Goal: Information Seeking & Learning: Learn about a topic

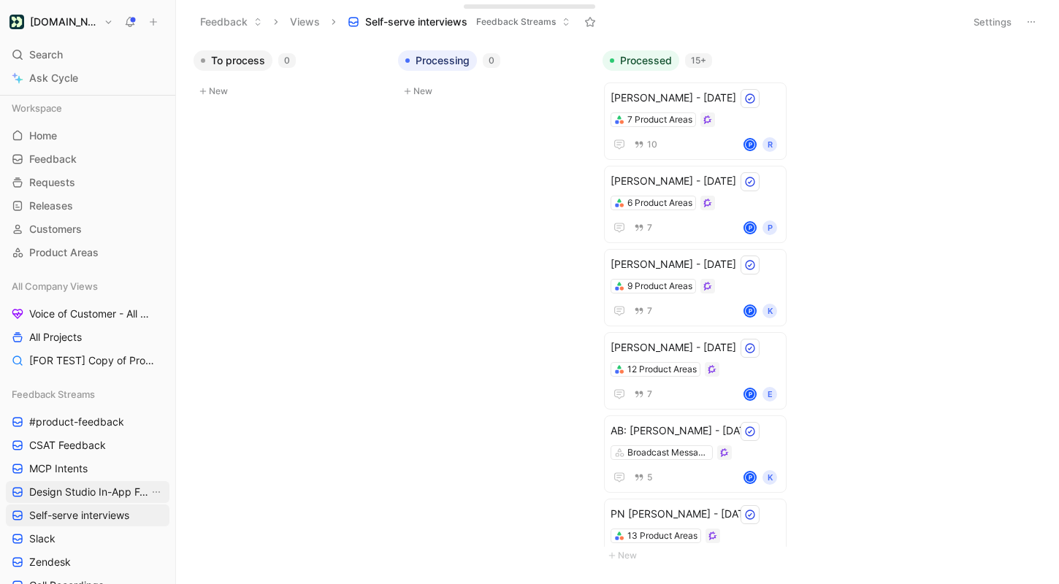
scroll to position [112, 0]
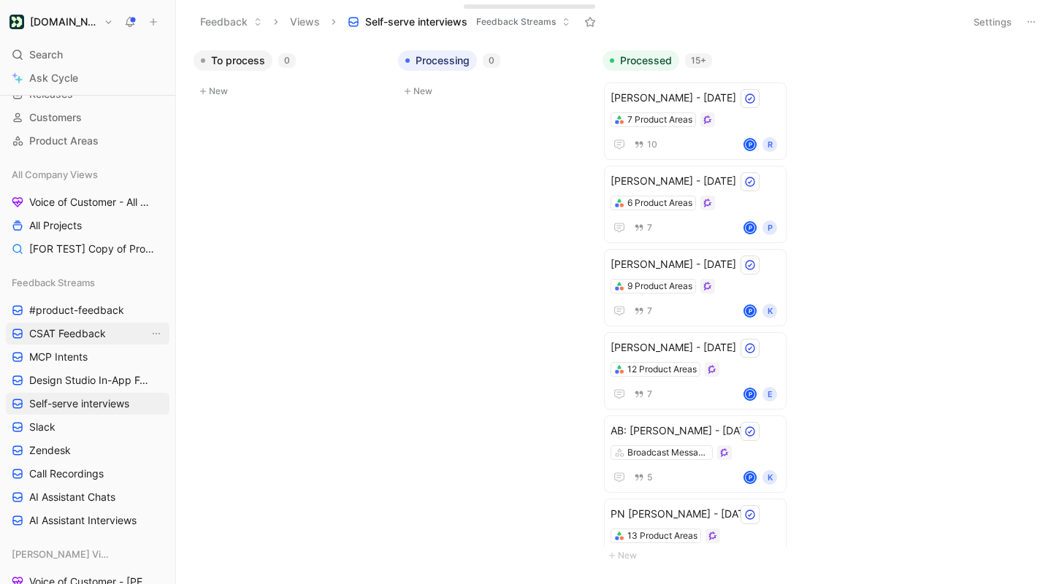
click at [80, 337] on span "CSAT Feedback" at bounding box center [67, 334] width 77 height 15
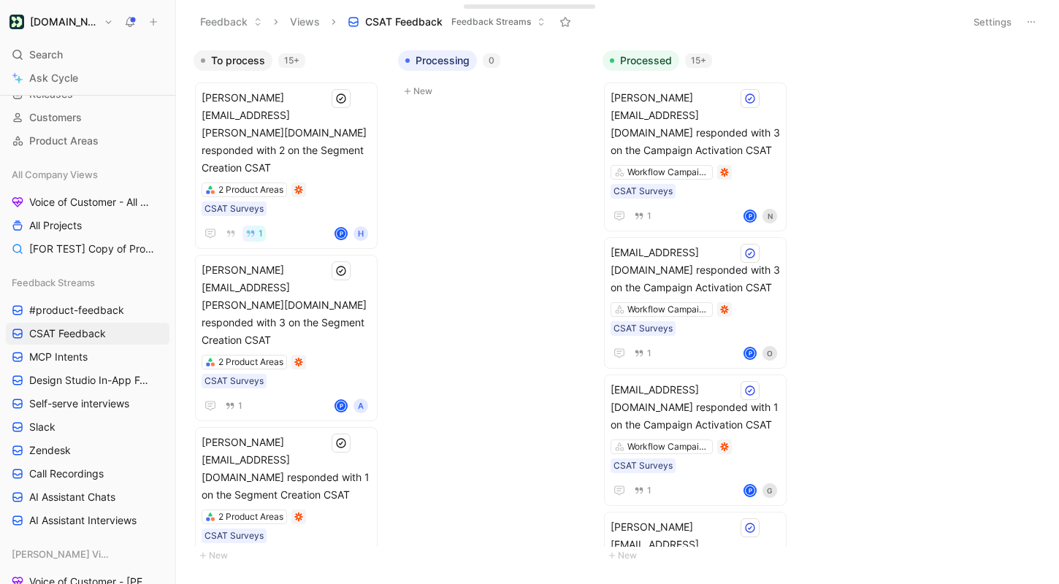
click at [992, 26] on button "Settings" at bounding box center [992, 22] width 51 height 20
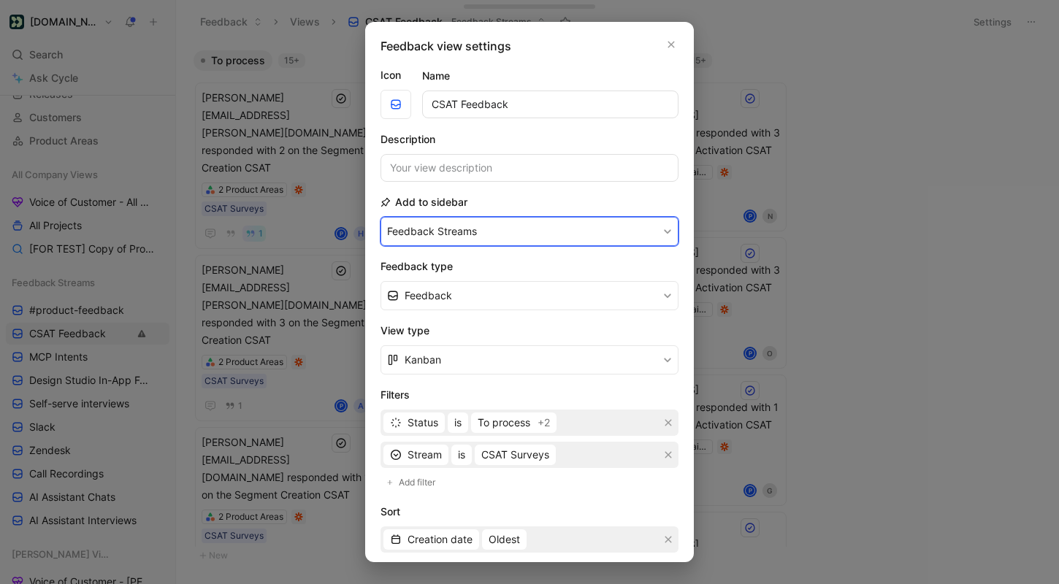
click at [481, 240] on button "Feedback Streams" at bounding box center [530, 231] width 298 height 29
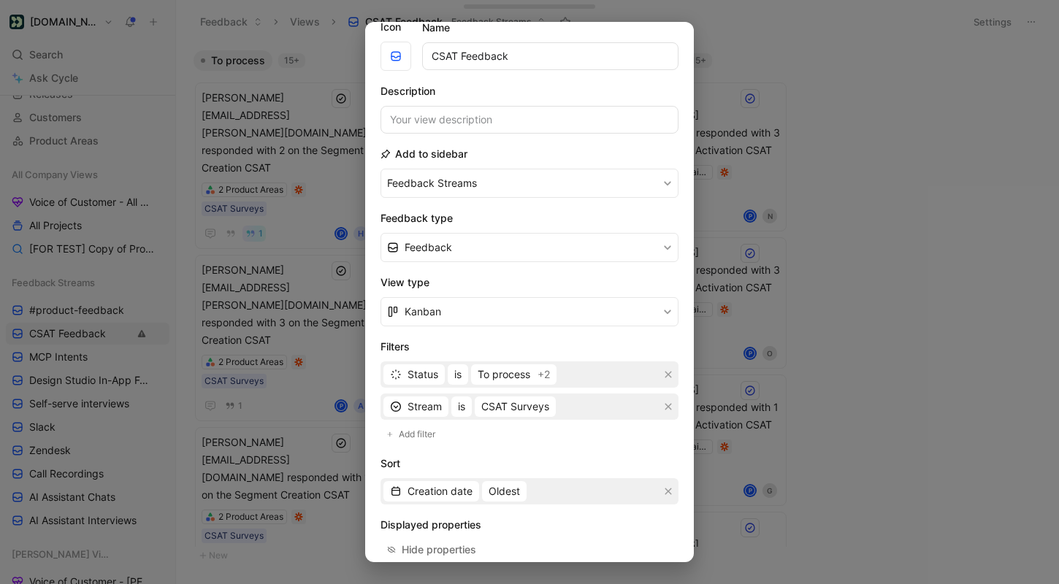
scroll to position [56, 0]
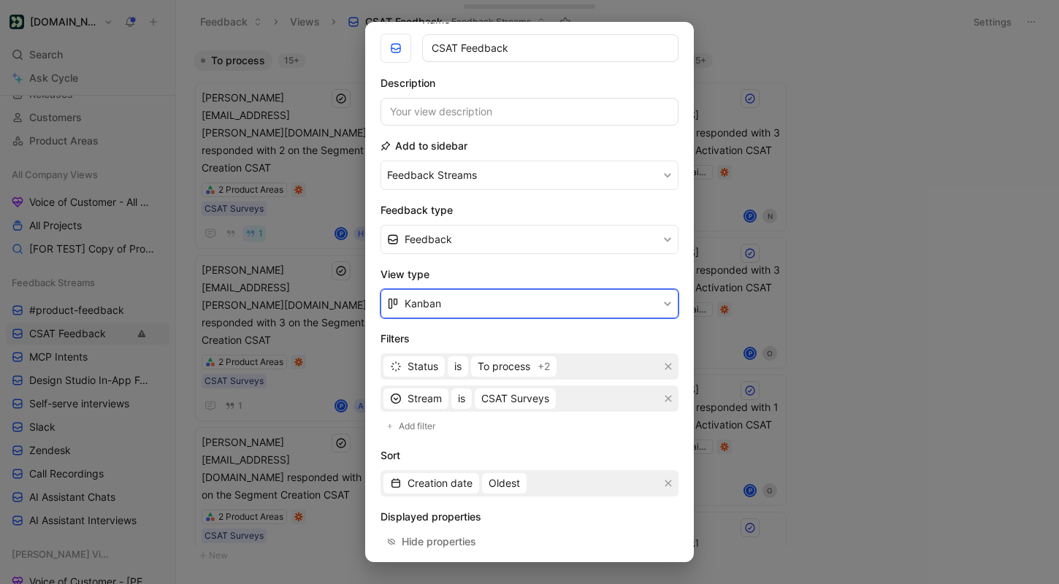
click at [465, 313] on button "Kanban" at bounding box center [530, 303] width 298 height 29
click at [453, 362] on div "List" at bounding box center [538, 360] width 267 height 18
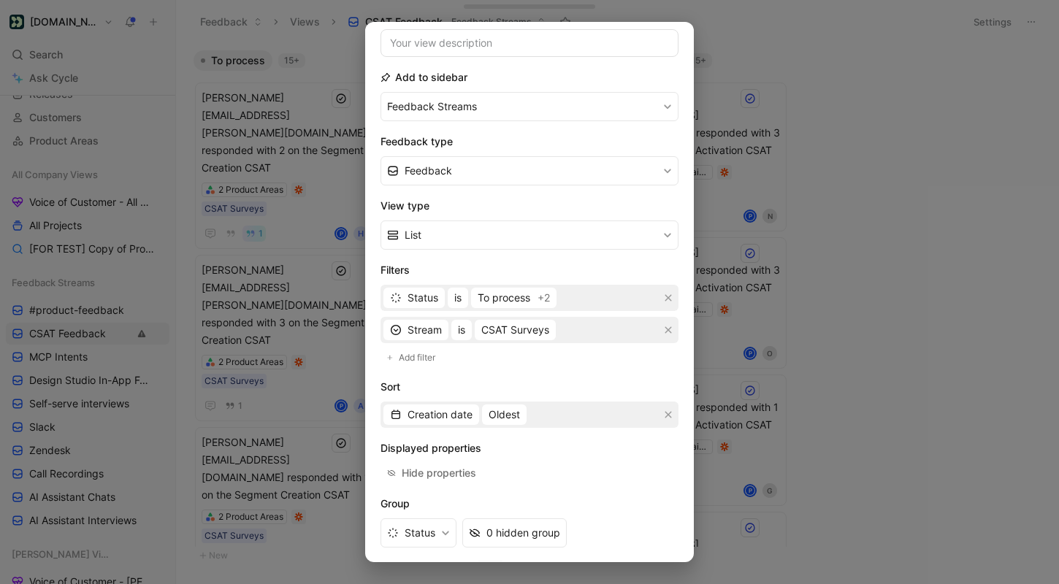
scroll to position [187, 0]
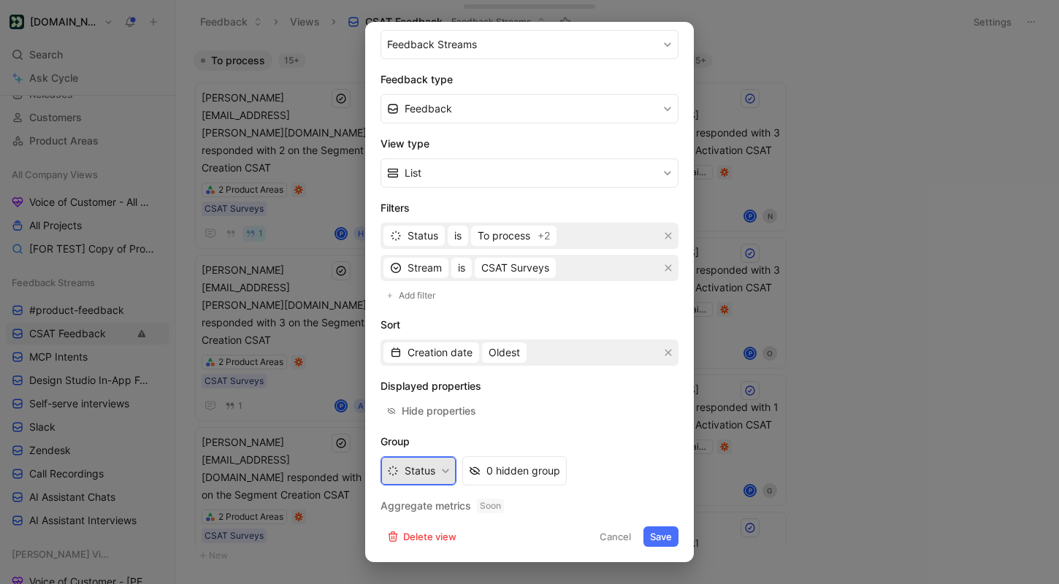
click at [432, 470] on button "Status" at bounding box center [419, 471] width 76 height 29
drag, startPoint x: 531, startPoint y: 465, endPoint x: 576, endPoint y: 408, distance: 72.8
click at [576, 408] on form "Icon Name CSAT Feedback Description Add to sidebar Feedback Streams Feedback ty…" at bounding box center [530, 213] width 298 height 668
click at [576, 408] on div "Hide properties" at bounding box center [530, 411] width 298 height 20
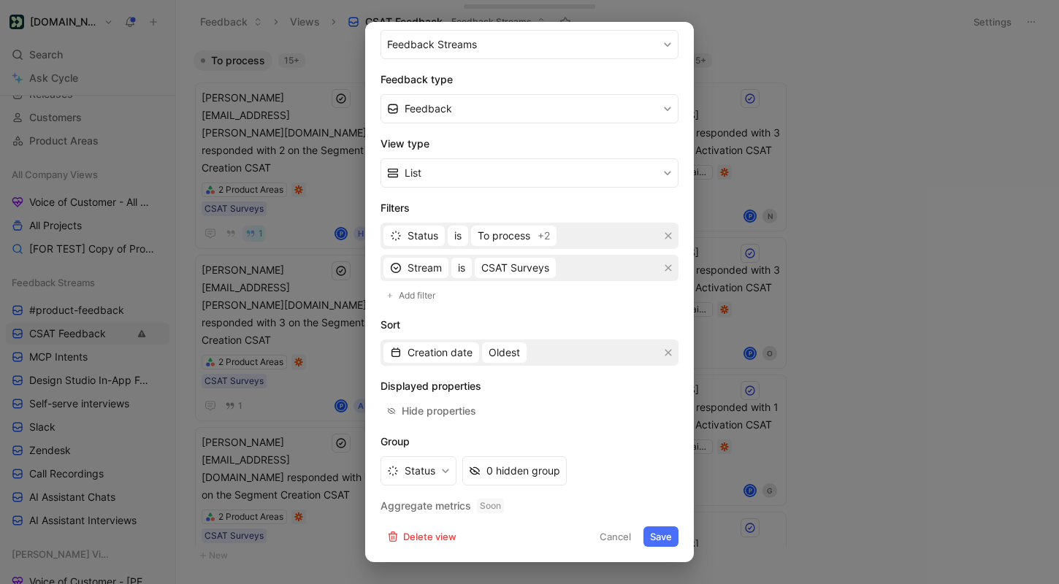
click at [658, 528] on button "Save" at bounding box center [661, 537] width 35 height 20
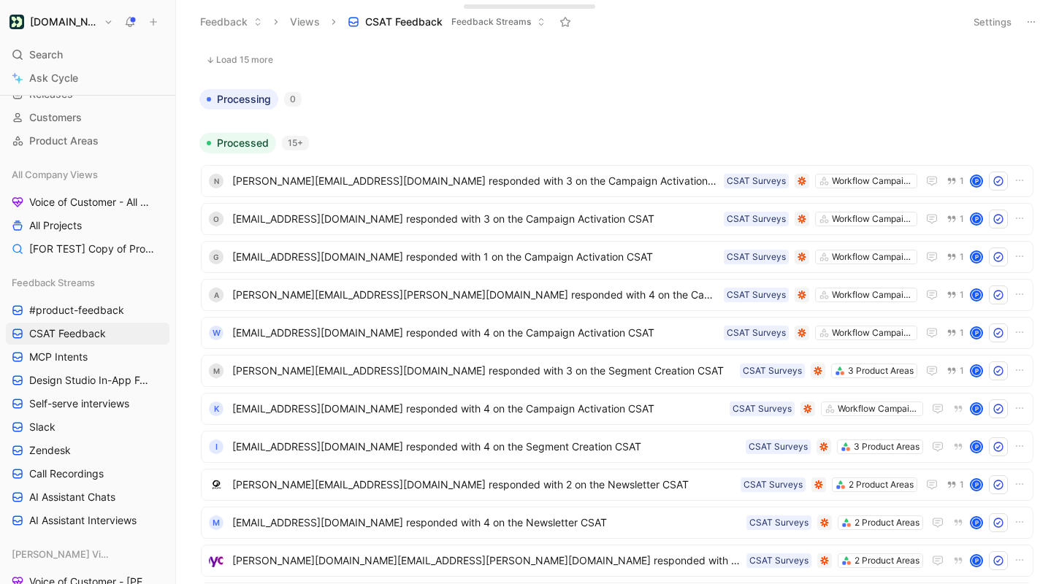
scroll to position [0, 0]
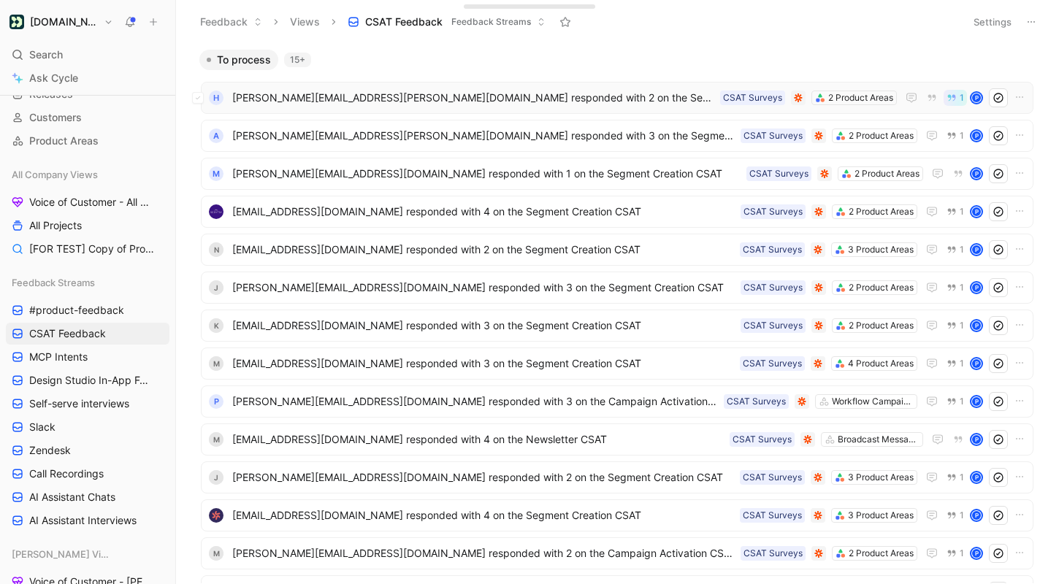
click at [645, 96] on span "[PERSON_NAME][EMAIL_ADDRESS][PERSON_NAME][DOMAIN_NAME] responded with 2 on the …" at bounding box center [473, 98] width 482 height 18
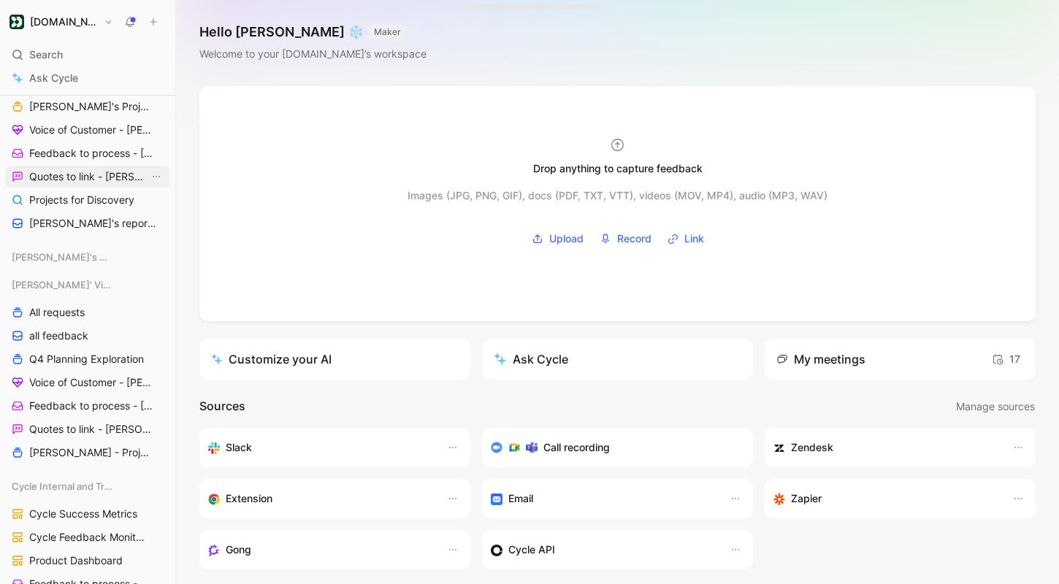
scroll to position [978, 0]
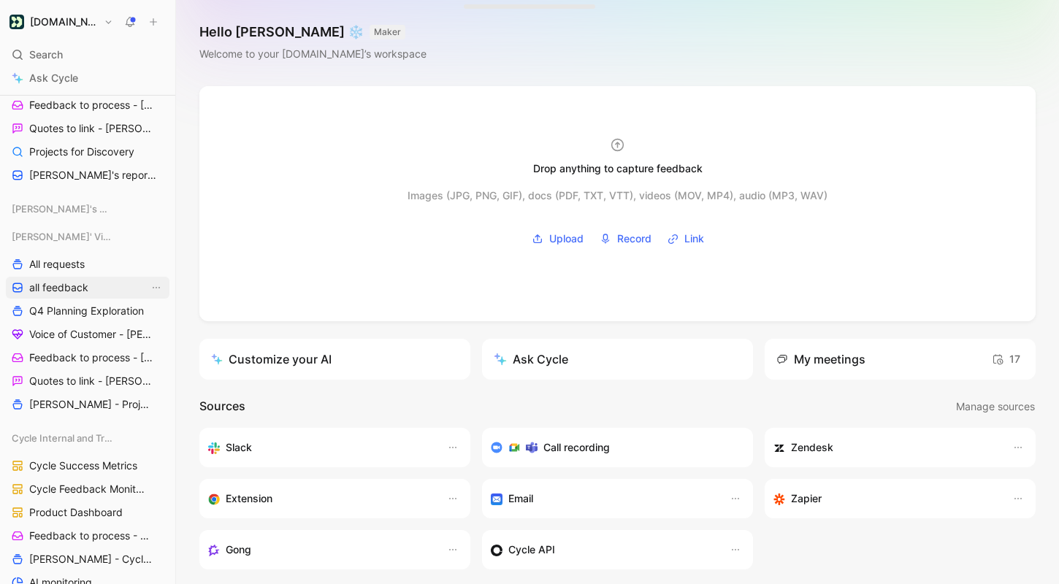
click at [89, 285] on link "all feedback" at bounding box center [88, 288] width 164 height 22
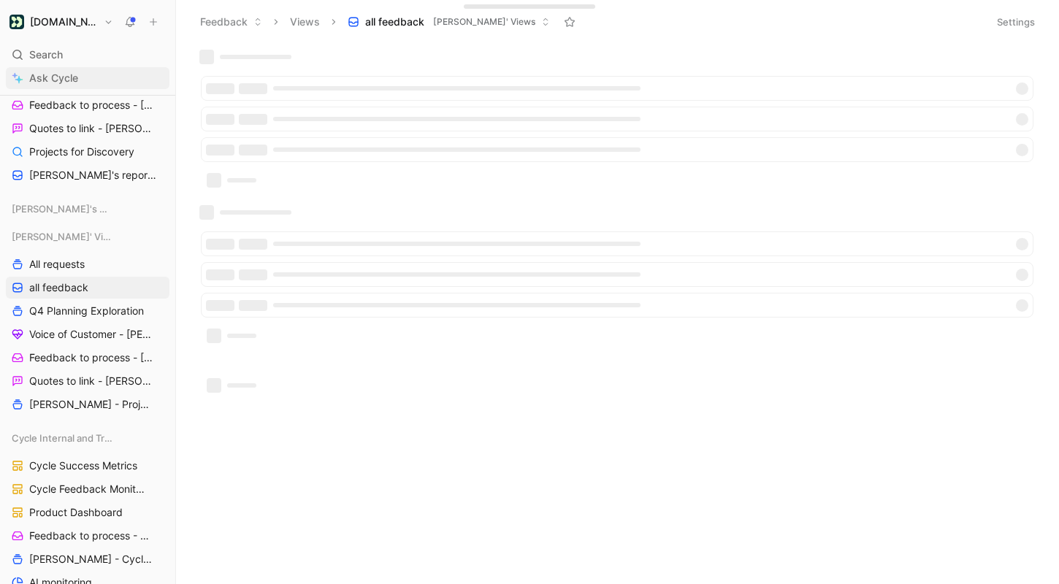
click at [73, 72] on span "Ask Cycle" at bounding box center [53, 78] width 49 height 18
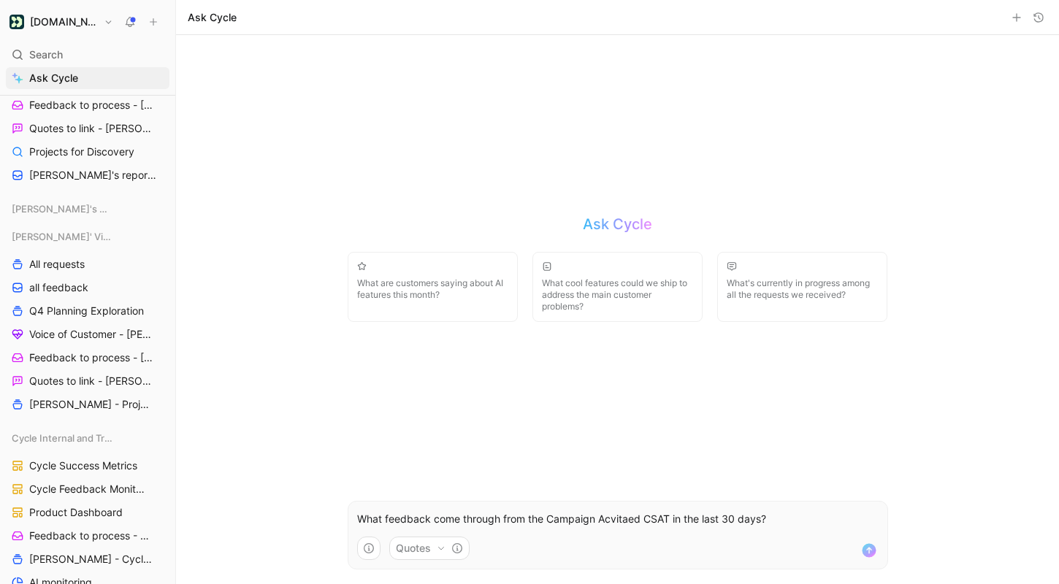
click at [620, 511] on p "What feedback come through from the Campaign Acvitaed CSAT in the last 30 days?" at bounding box center [618, 520] width 522 height 18
click at [616, 519] on p "What feedback come through from the Campaign AcviAtaed CSAT in the last 30 days?" at bounding box center [618, 520] width 522 height 18
click at [796, 511] on p "What feedback come through from the Campaign Activated CSAT in the last 30 days?" at bounding box center [618, 520] width 522 height 18
click at [500, 517] on p "What feedback come through from the Campaign Activated CSAT in the last 30 days?" at bounding box center [618, 520] width 522 height 18
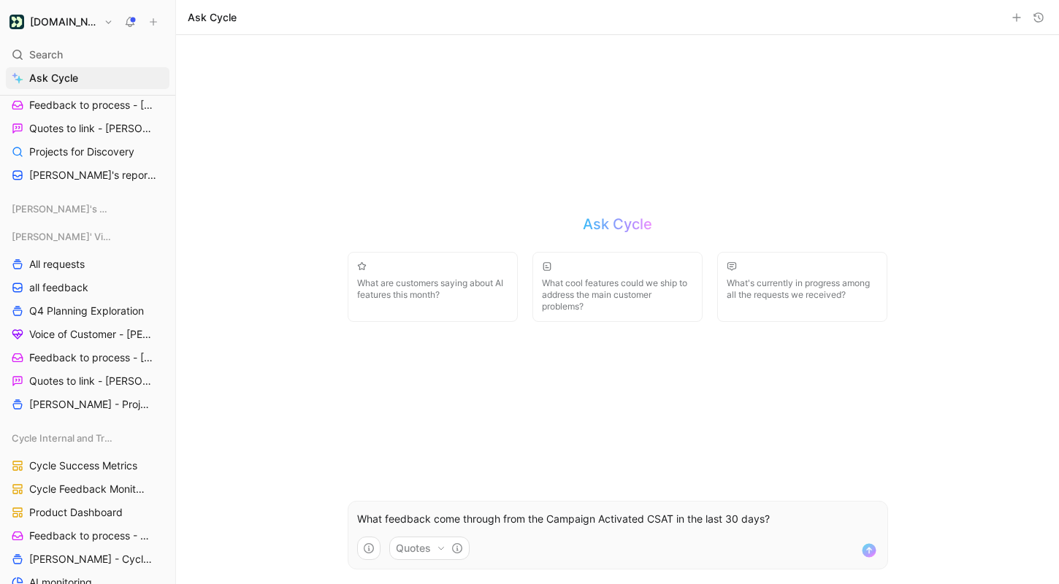
click at [866, 548] on use "submit" at bounding box center [869, 551] width 14 height 14
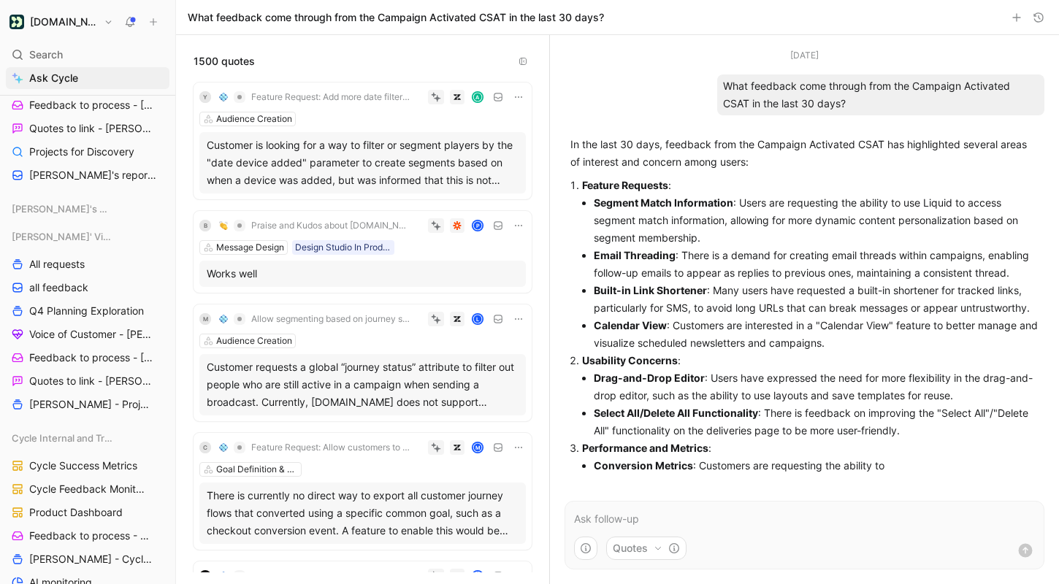
click at [360, 117] on div "Audience Creation" at bounding box center [362, 119] width 327 height 15
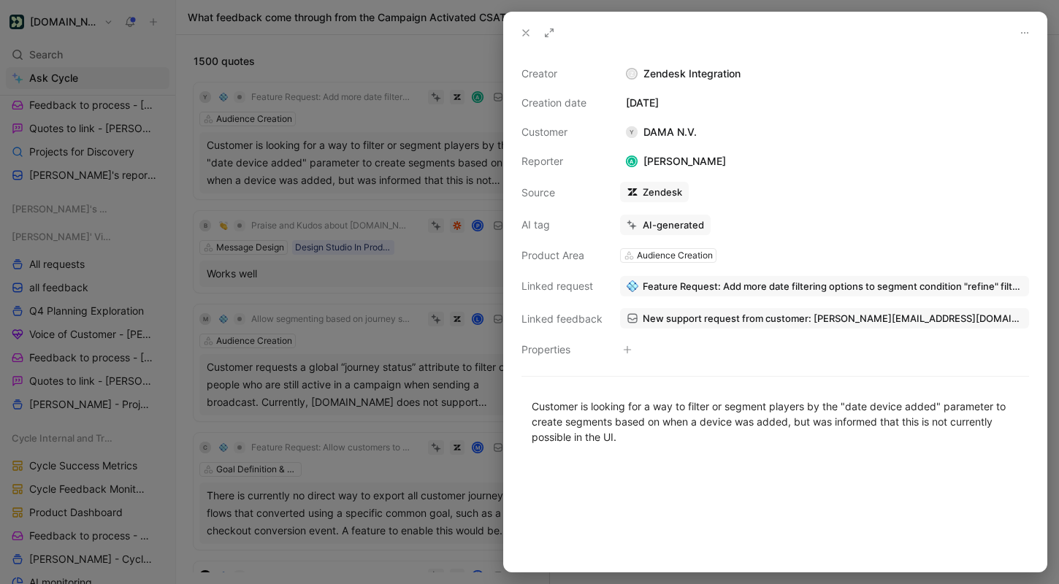
click at [365, 120] on div at bounding box center [529, 292] width 1059 height 584
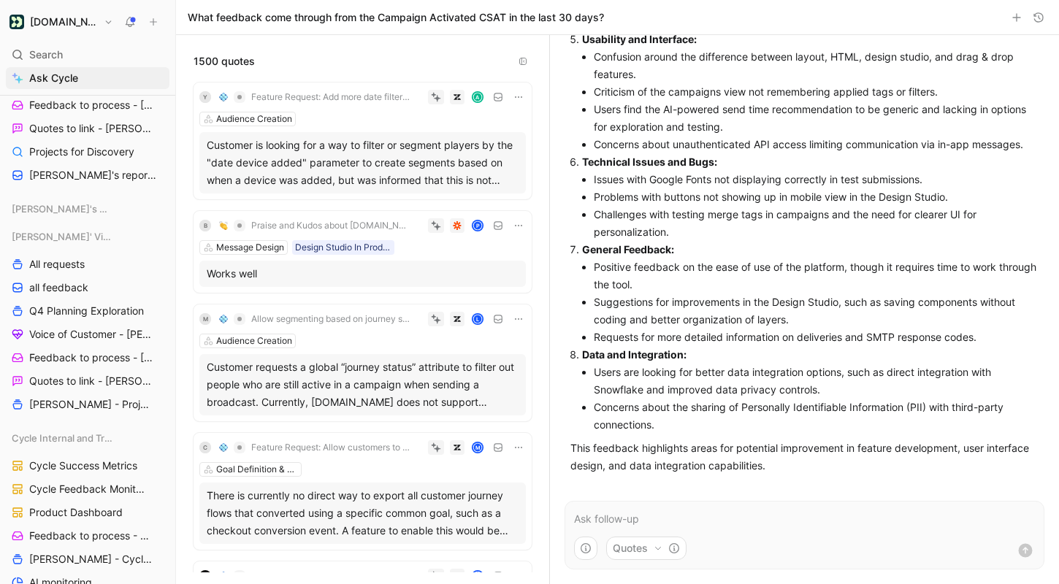
click at [500, 20] on h1 "What feedback come through from the Campaign Activated CSAT in the last 30 days?" at bounding box center [396, 17] width 416 height 15
click at [75, 359] on span "Feedback to process - [PERSON_NAME]" at bounding box center [89, 358] width 120 height 15
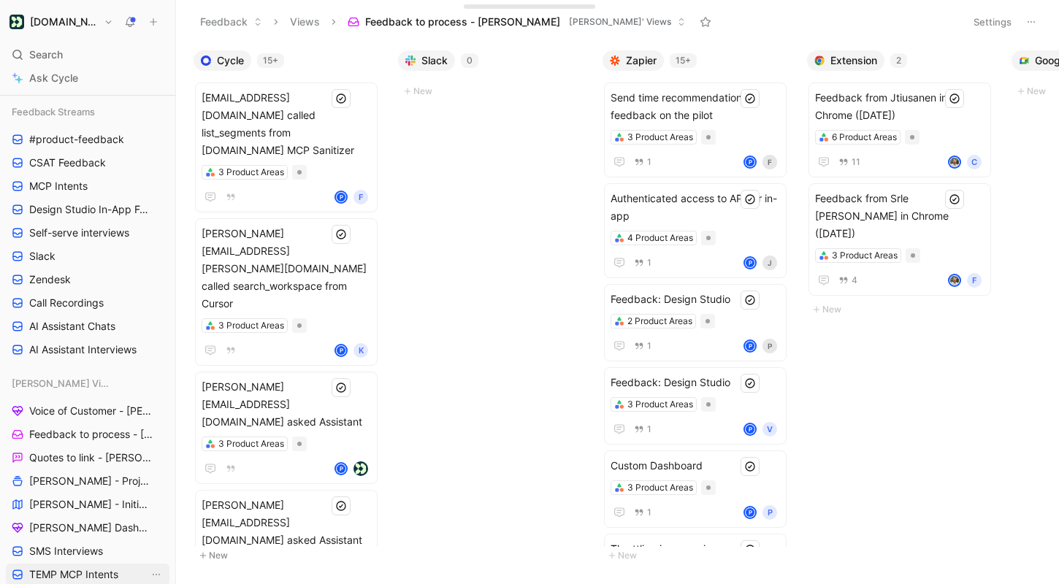
scroll to position [271, 0]
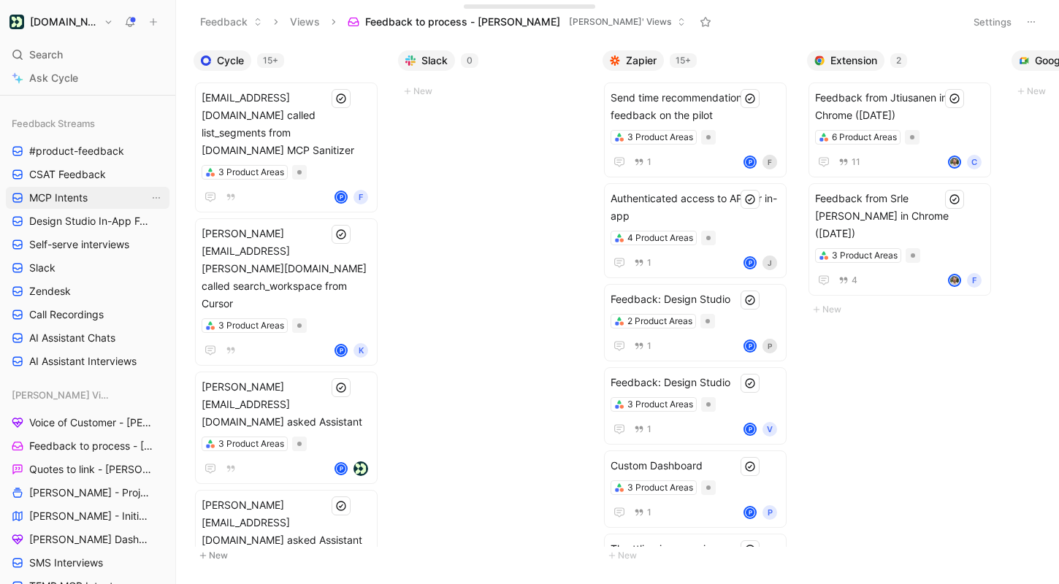
click at [89, 206] on link "MCP Intents" at bounding box center [88, 198] width 164 height 22
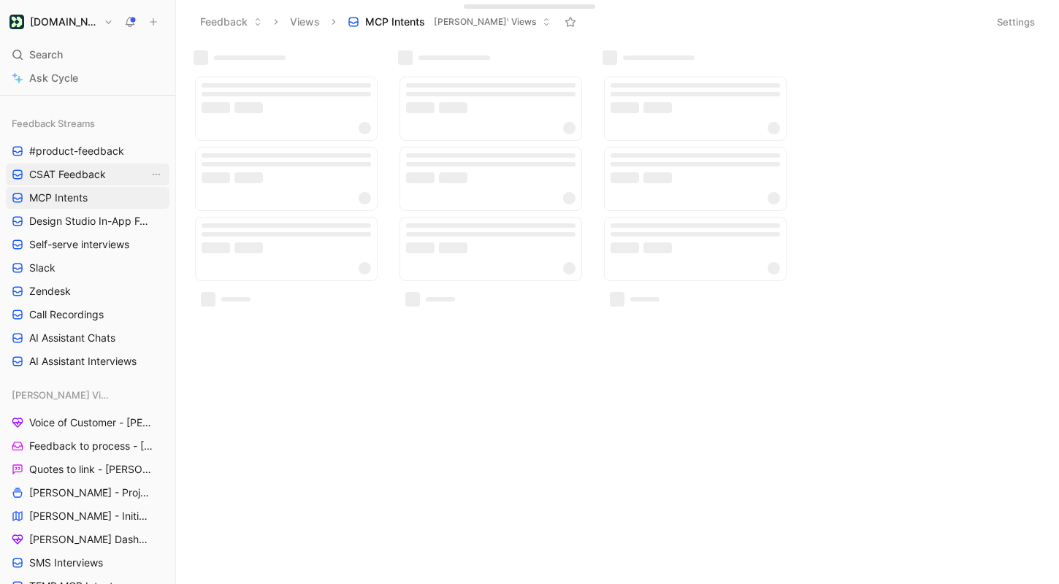
click at [92, 173] on span "CSAT Feedback" at bounding box center [67, 174] width 77 height 15
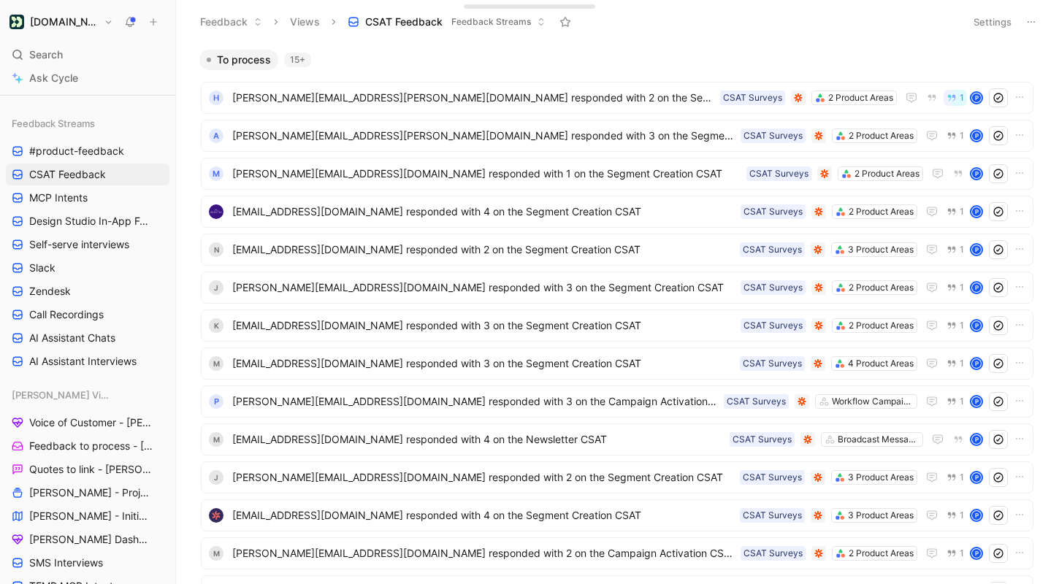
click at [517, 19] on span "Feedback Streams" at bounding box center [492, 22] width 80 height 15
click at [652, 99] on span "[PERSON_NAME][EMAIL_ADDRESS][PERSON_NAME][DOMAIN_NAME] responded with 2 on the …" at bounding box center [473, 98] width 482 height 18
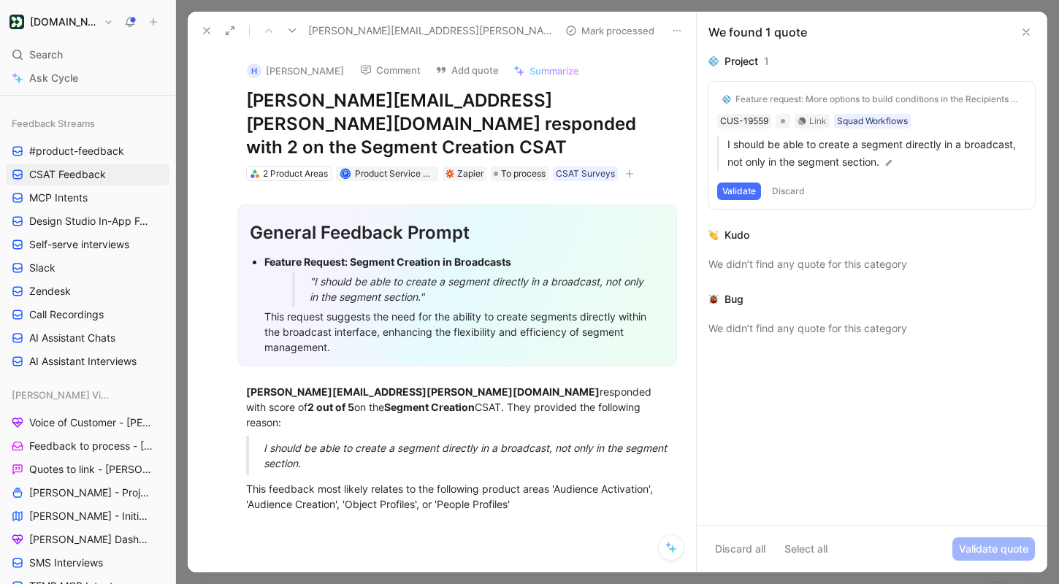
click at [208, 37] on button at bounding box center [207, 30] width 20 height 20
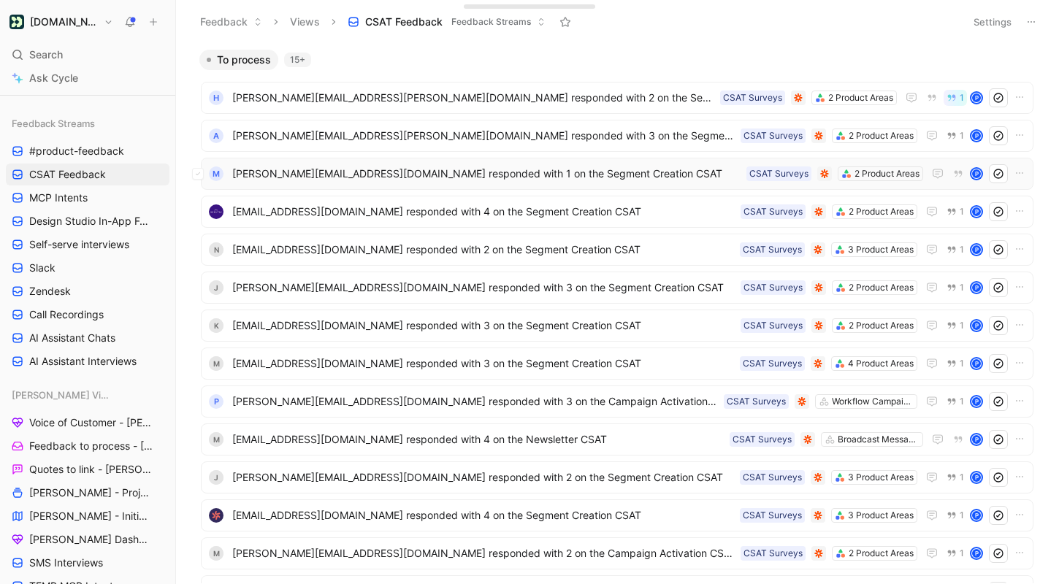
click at [341, 178] on span "[PERSON_NAME][EMAIL_ADDRESS][DOMAIN_NAME] responded with 1 on the Segment Creat…" at bounding box center [486, 174] width 508 height 18
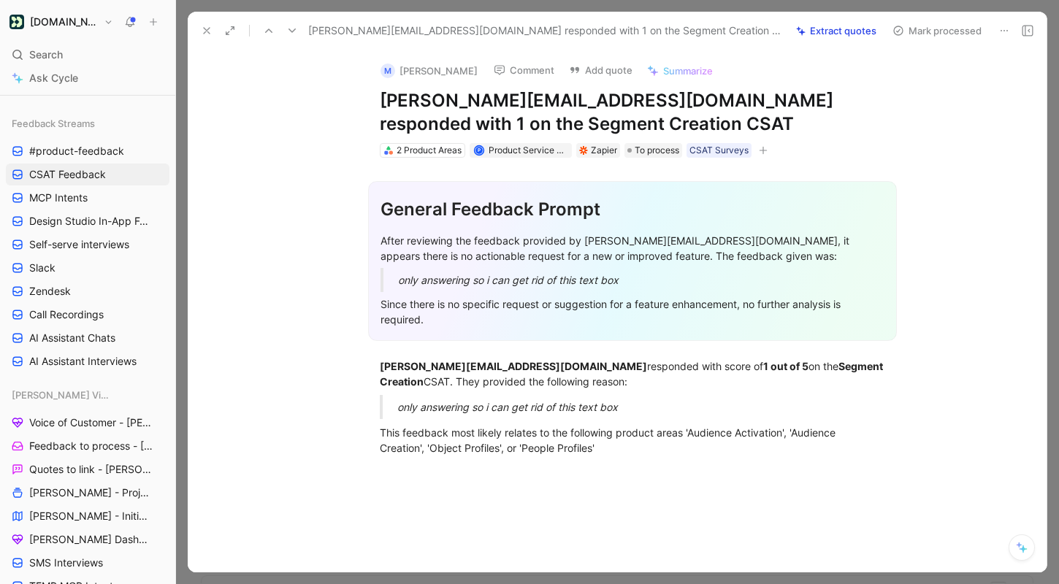
click at [207, 28] on icon at bounding box center [207, 31] width 12 height 12
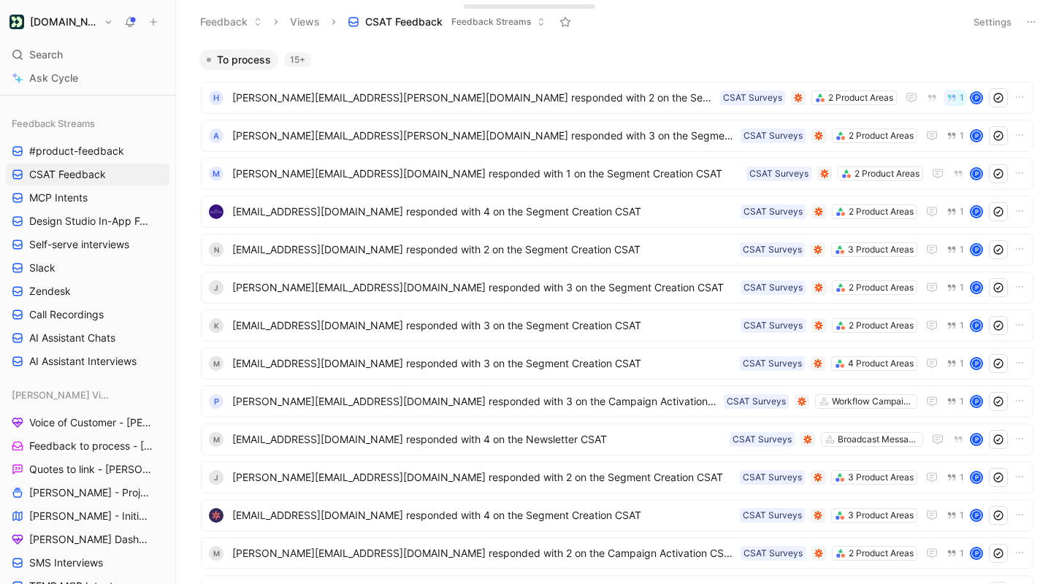
click at [430, 307] on ul "[PERSON_NAME] [PERSON_NAME][EMAIL_ADDRESS][PERSON_NAME][DOMAIN_NAME] responded …" at bounding box center [617, 378] width 833 height 593
click at [449, 288] on span "[PERSON_NAME][EMAIL_ADDRESS][DOMAIN_NAME] responded with 3 on the Segment Creat…" at bounding box center [483, 288] width 503 height 18
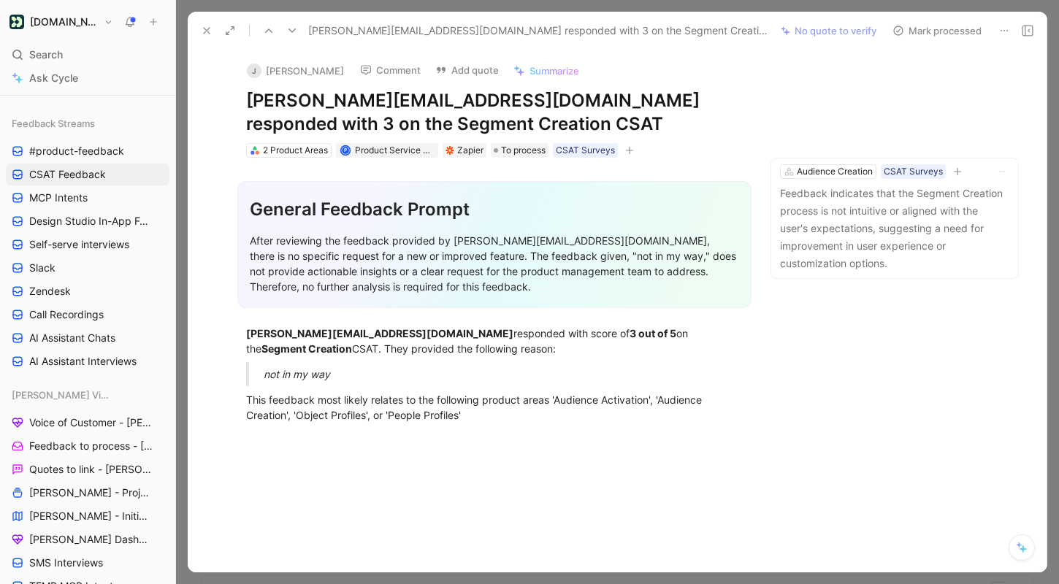
click at [197, 34] on button at bounding box center [207, 30] width 20 height 20
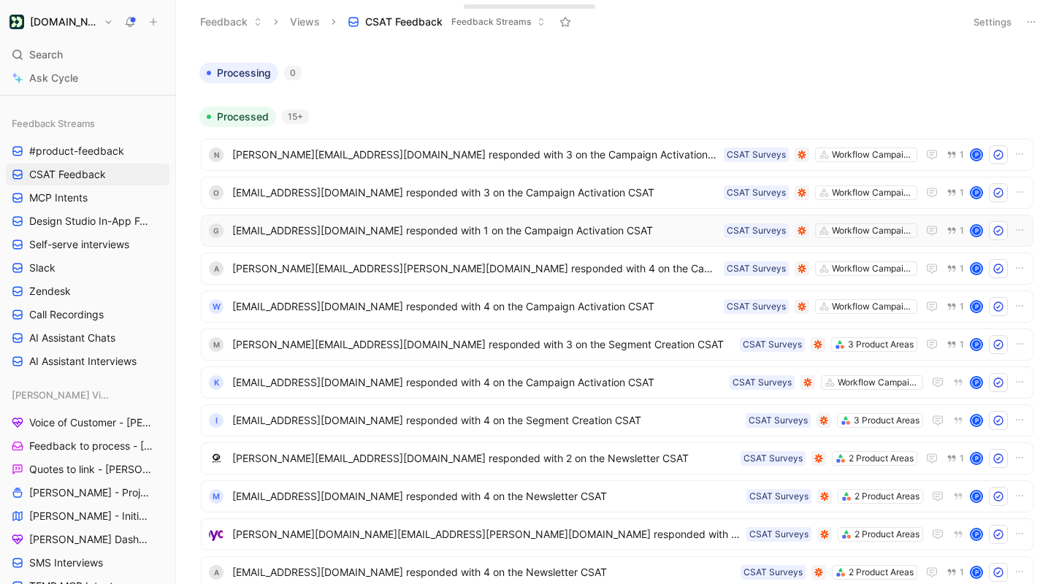
scroll to position [655, 0]
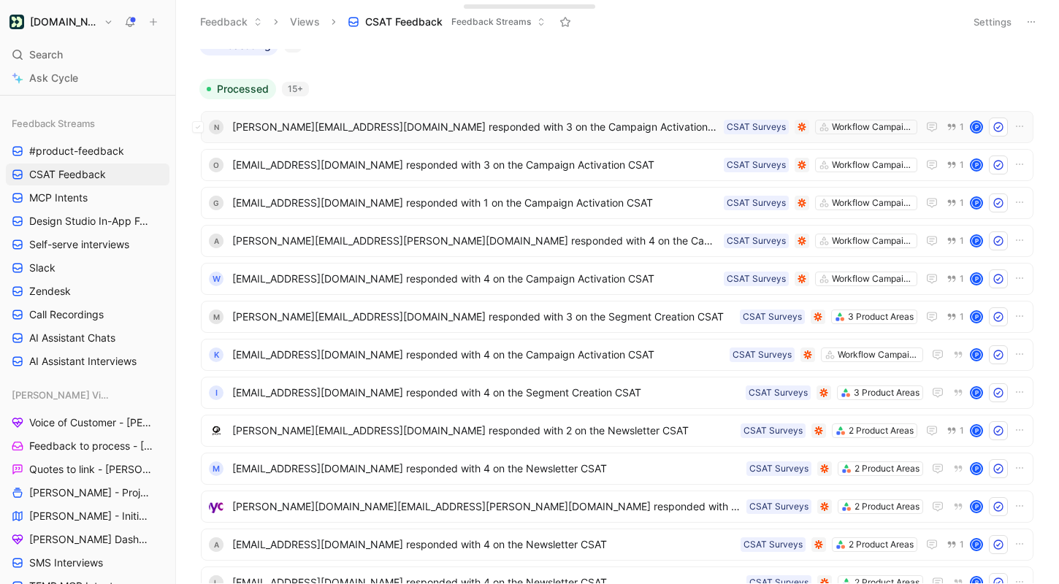
click at [574, 132] on span "[PERSON_NAME][EMAIL_ADDRESS][DOMAIN_NAME] responded with 3 on the Campaign Acti…" at bounding box center [475, 127] width 486 height 18
